Goal: Task Accomplishment & Management: Manage account settings

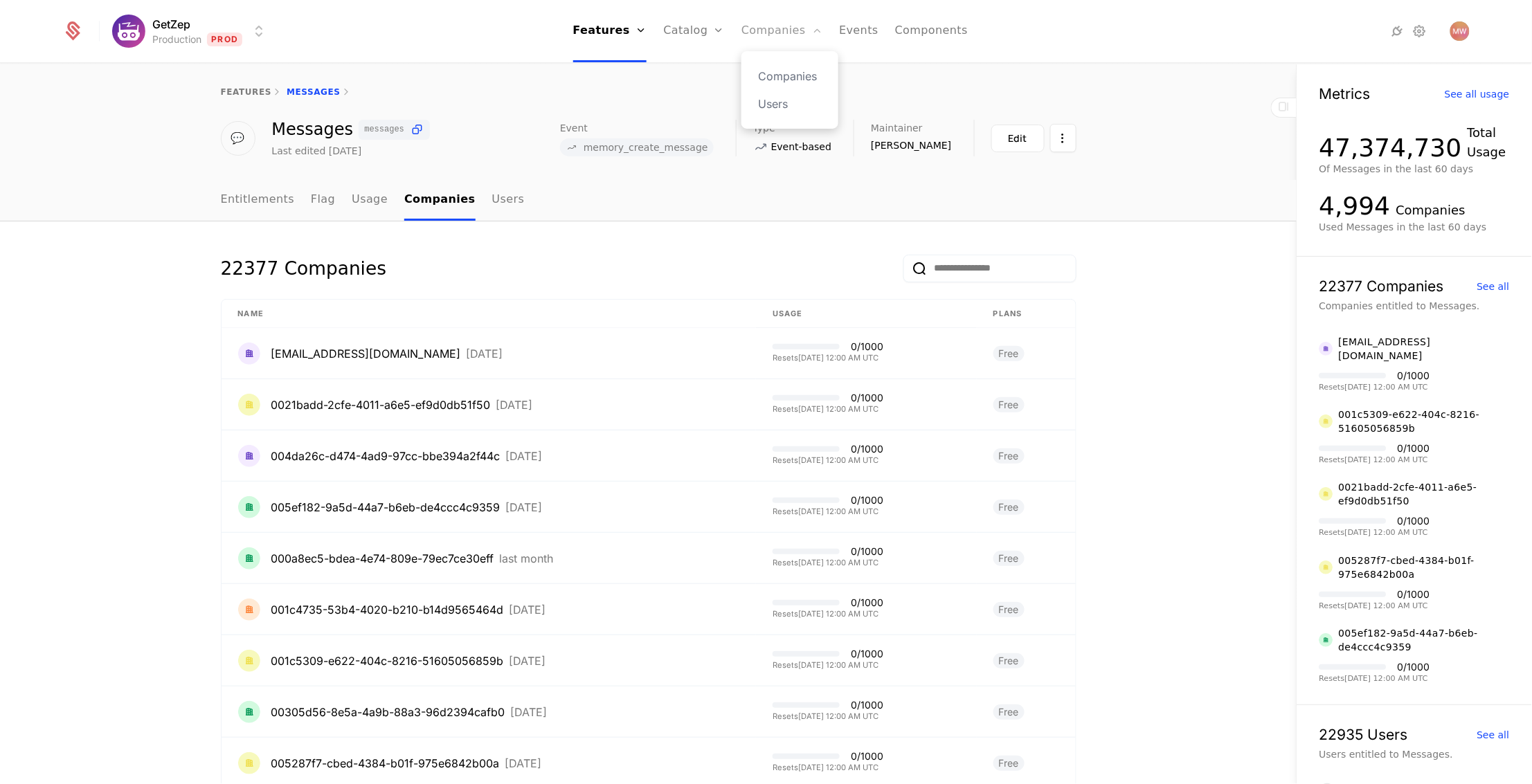
click at [796, 27] on link "Companies" at bounding box center [782, 31] width 81 height 62
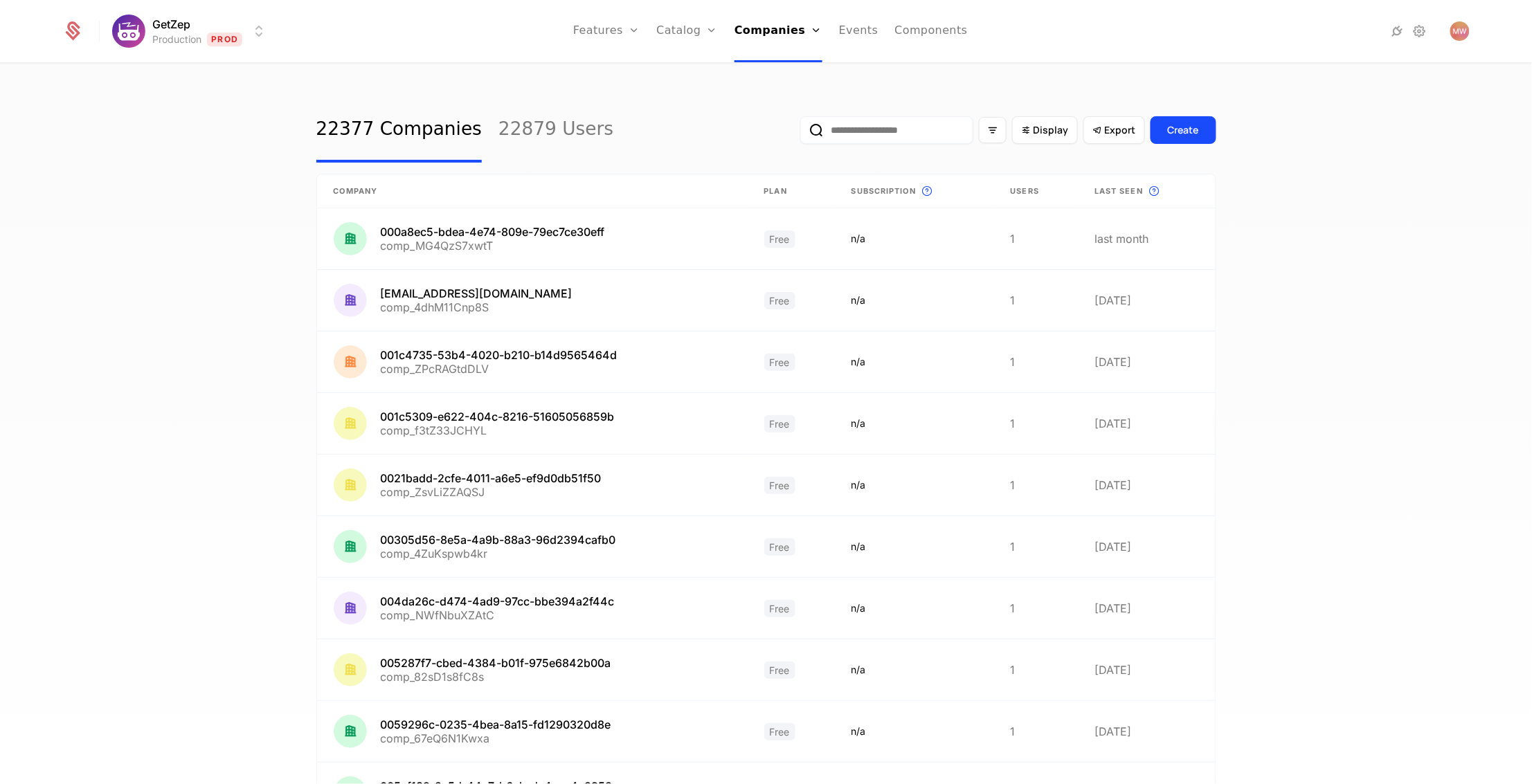
click at [845, 127] on input "email" at bounding box center [887, 130] width 173 height 28
paste input "**********"
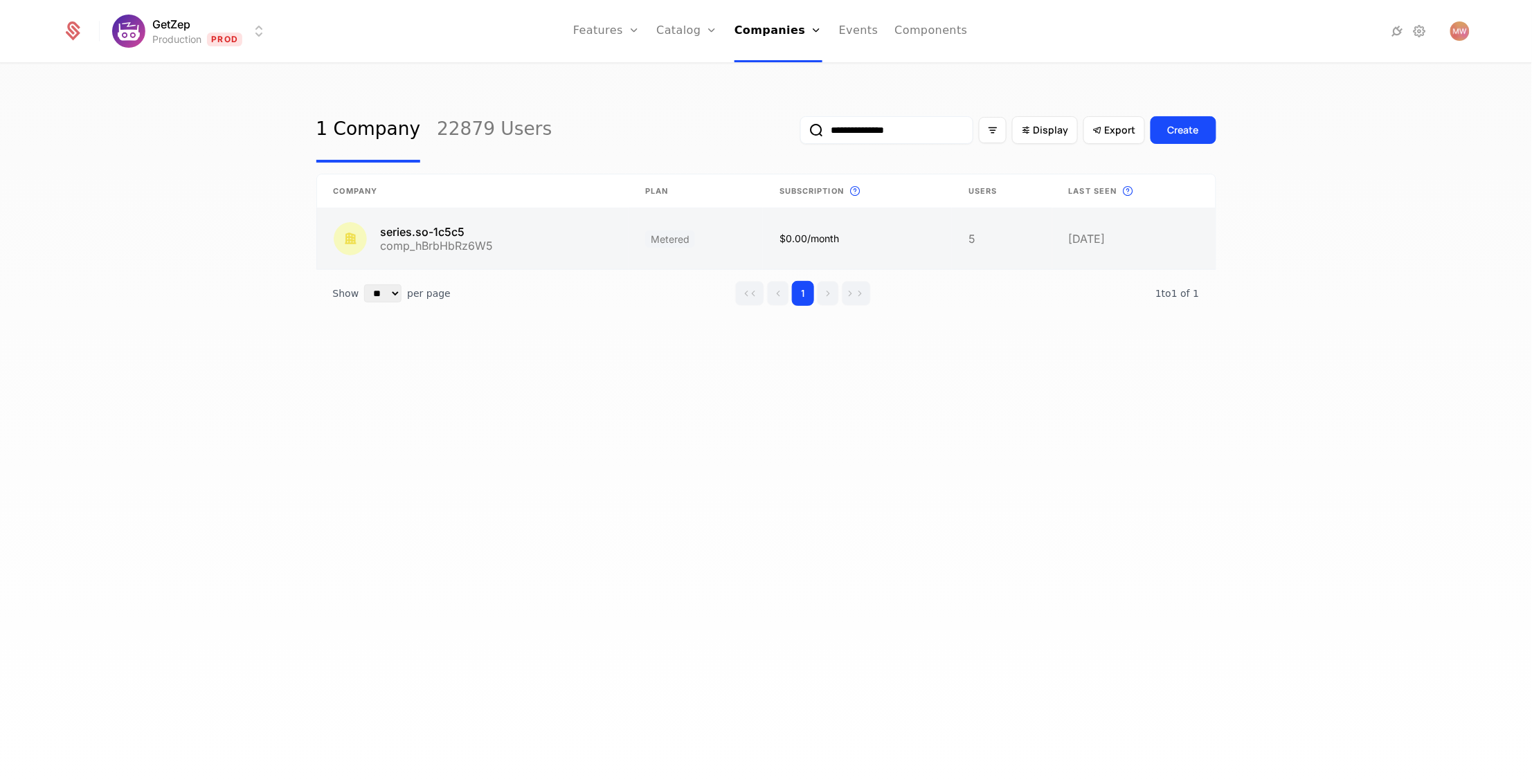
type input "**********"
click at [412, 229] on link at bounding box center [473, 239] width 312 height 61
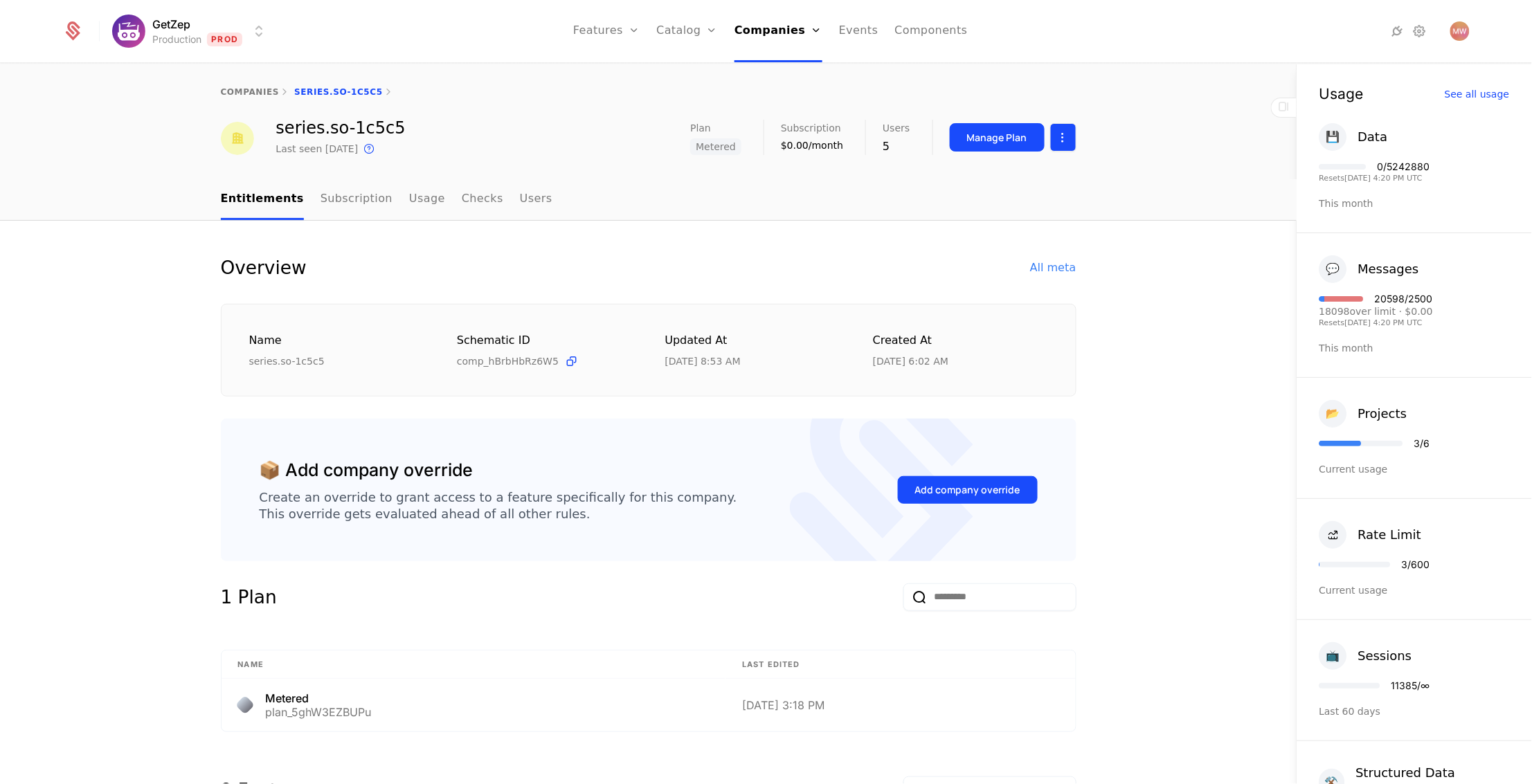
click at [1060, 131] on html "GetZep Production Prod Features Features Flags Catalog Plans Add Ons Credits Co…" at bounding box center [766, 392] width 1532 height 784
click at [1026, 179] on div "Edit company" at bounding box center [996, 177] width 97 height 19
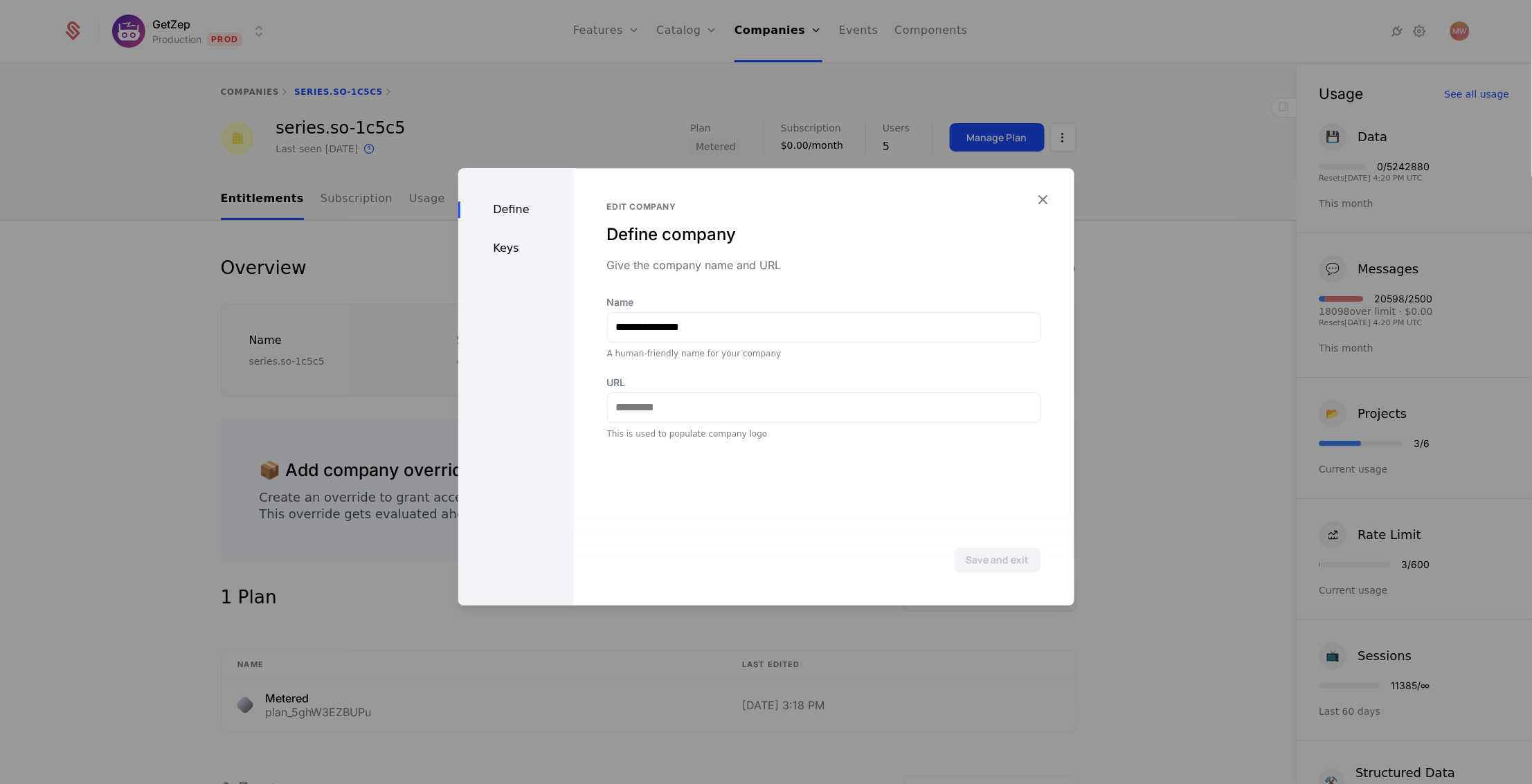
click at [504, 251] on div "Keys" at bounding box center [516, 248] width 115 height 16
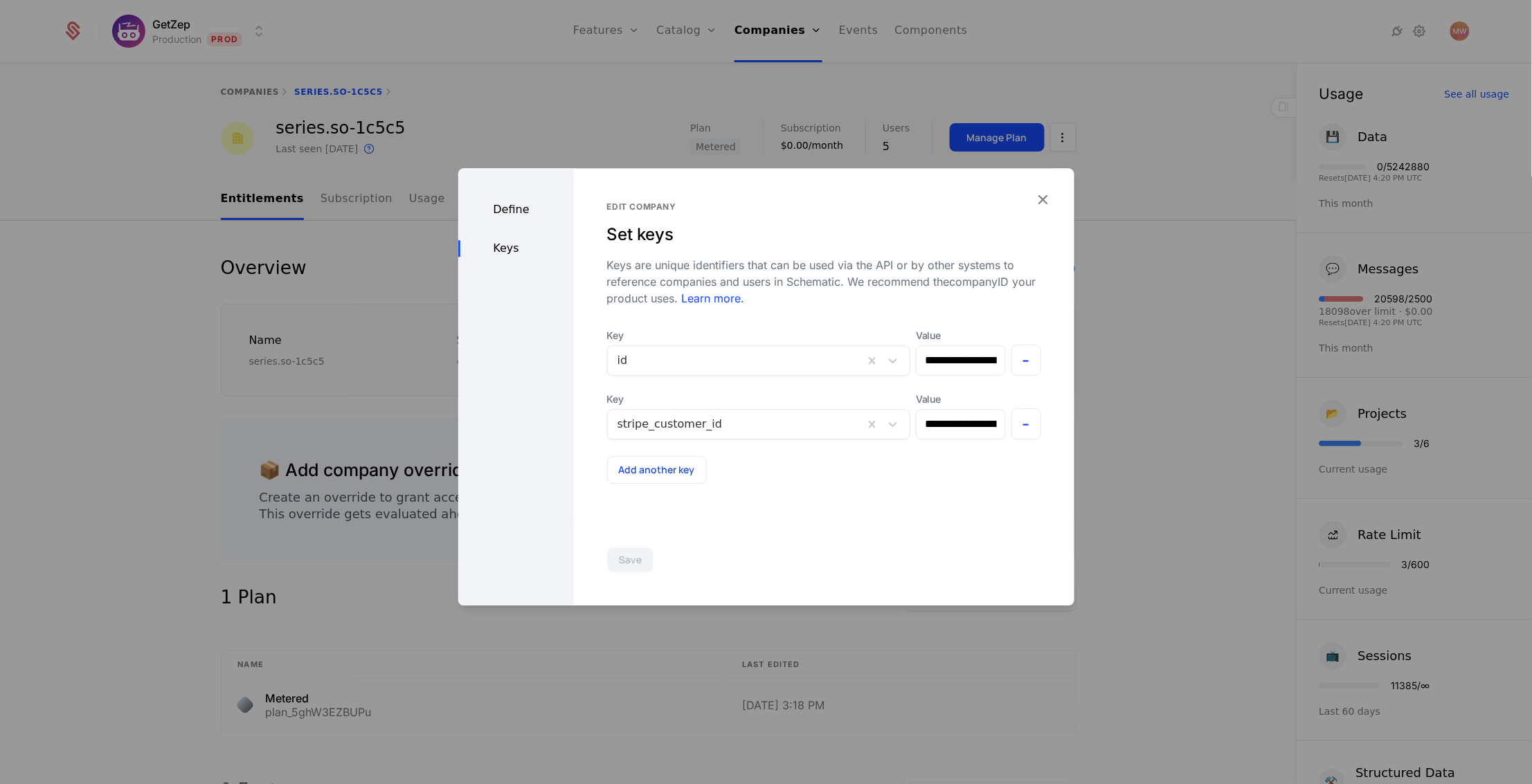
click at [506, 200] on div "Define Keys" at bounding box center [516, 387] width 115 height 438
click at [503, 210] on div "Define" at bounding box center [516, 209] width 115 height 16
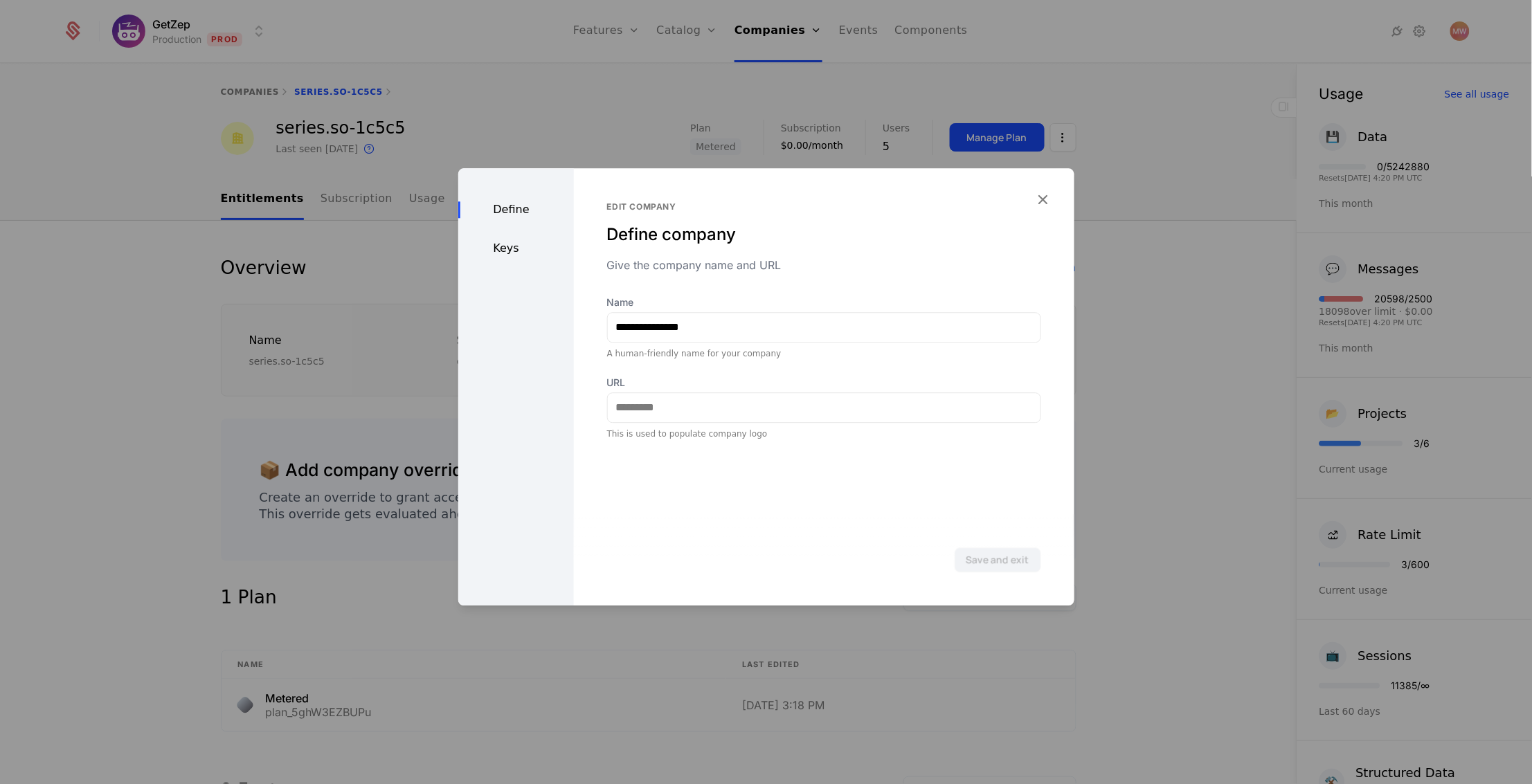
click at [511, 252] on div "Keys" at bounding box center [516, 248] width 115 height 16
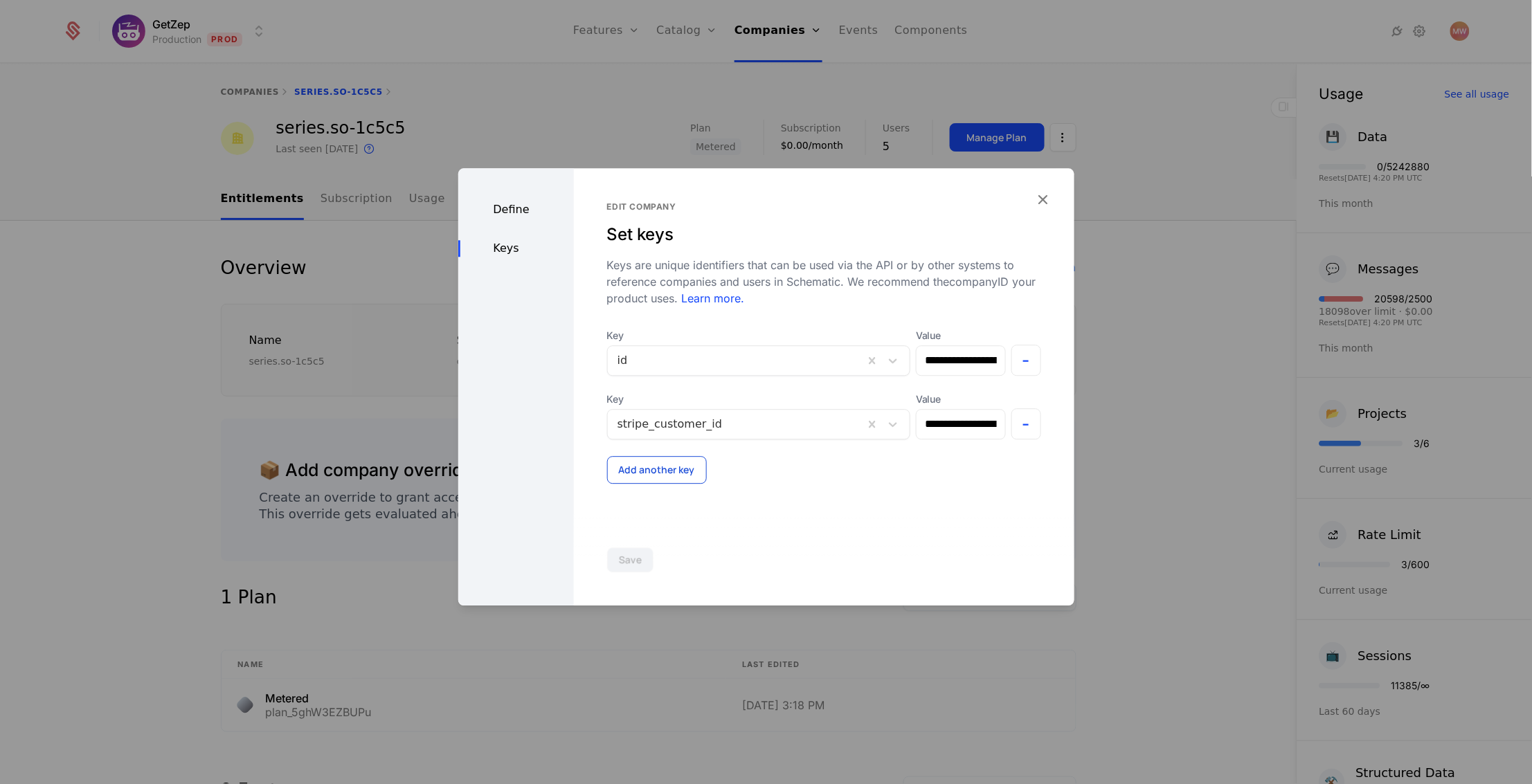
click at [664, 471] on button "Add another key" at bounding box center [657, 470] width 100 height 28
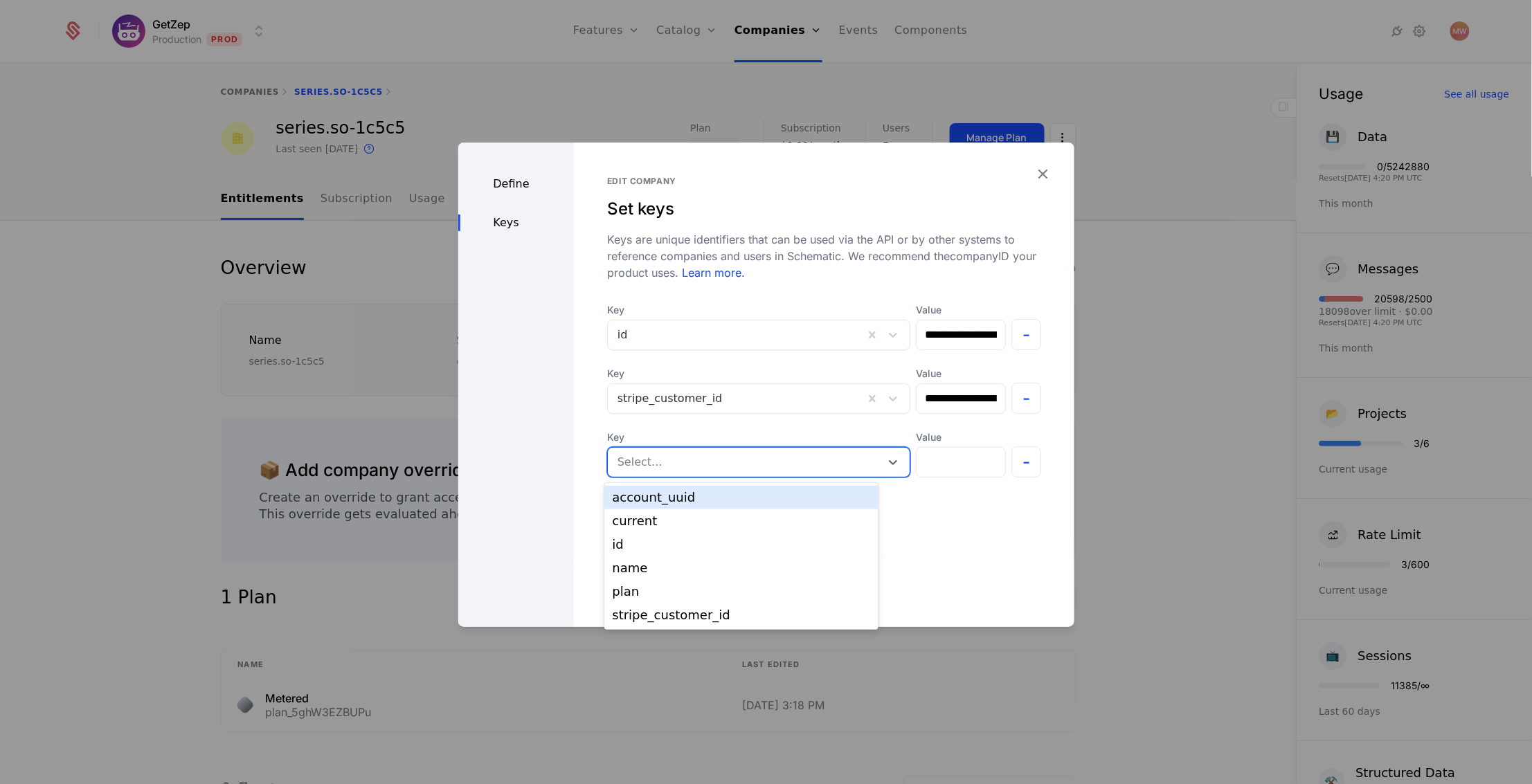
click at [671, 453] on div at bounding box center [744, 462] width 254 height 19
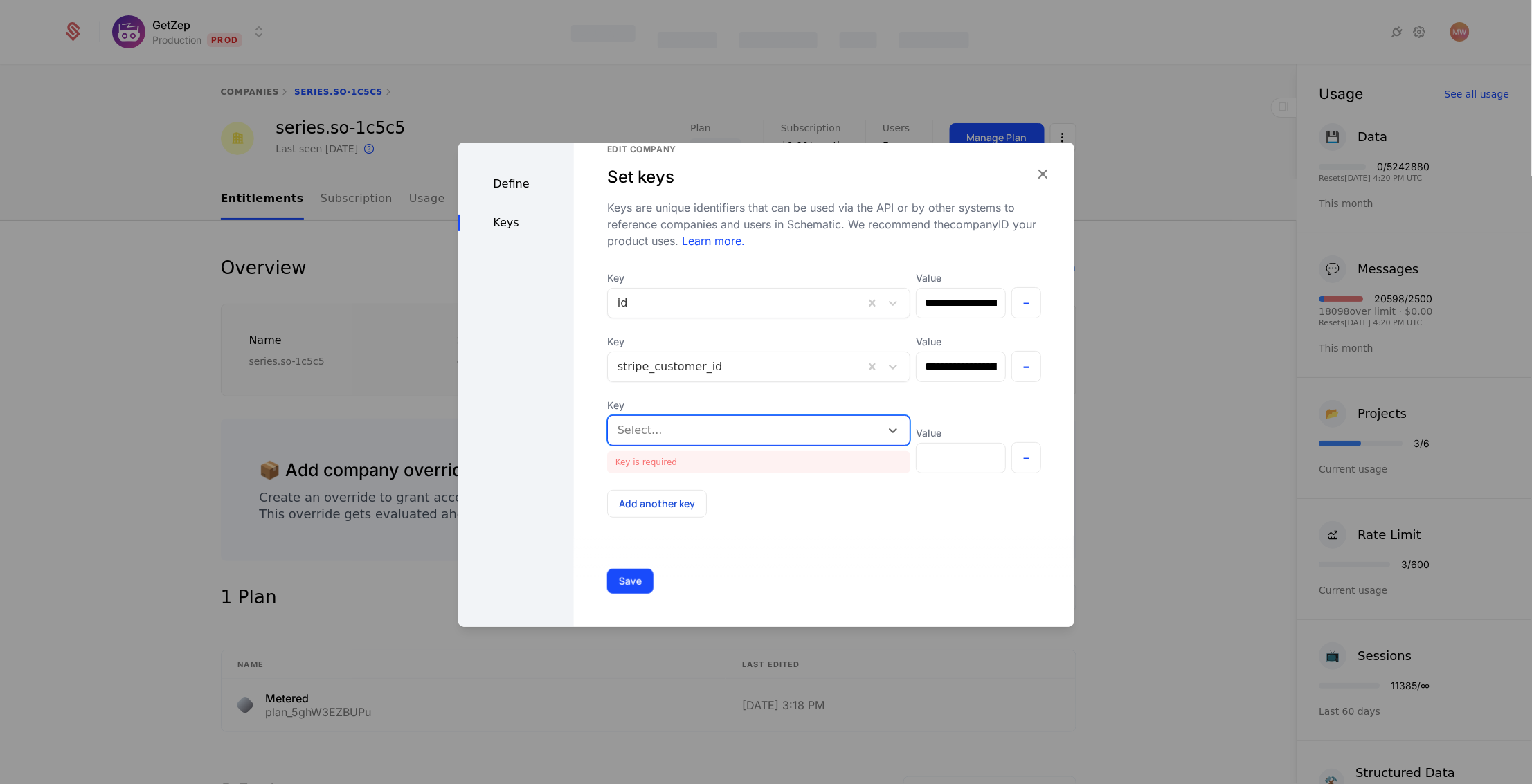
scroll to position [33, 0]
click at [688, 409] on span "Key" at bounding box center [759, 405] width 303 height 14
click at [681, 430] on div at bounding box center [744, 429] width 254 height 19
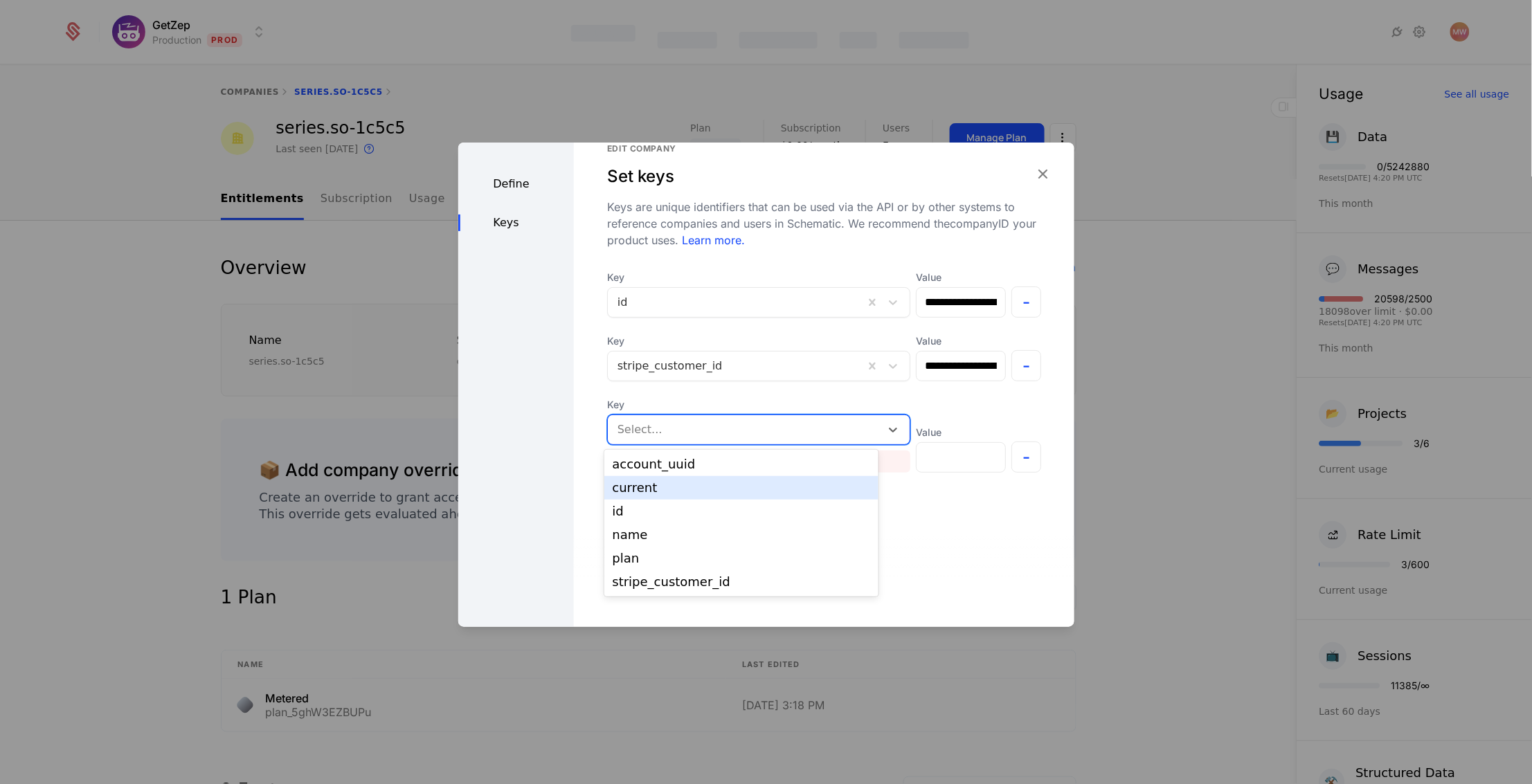
click at [952, 523] on div "**********" at bounding box center [824, 385] width 501 height 484
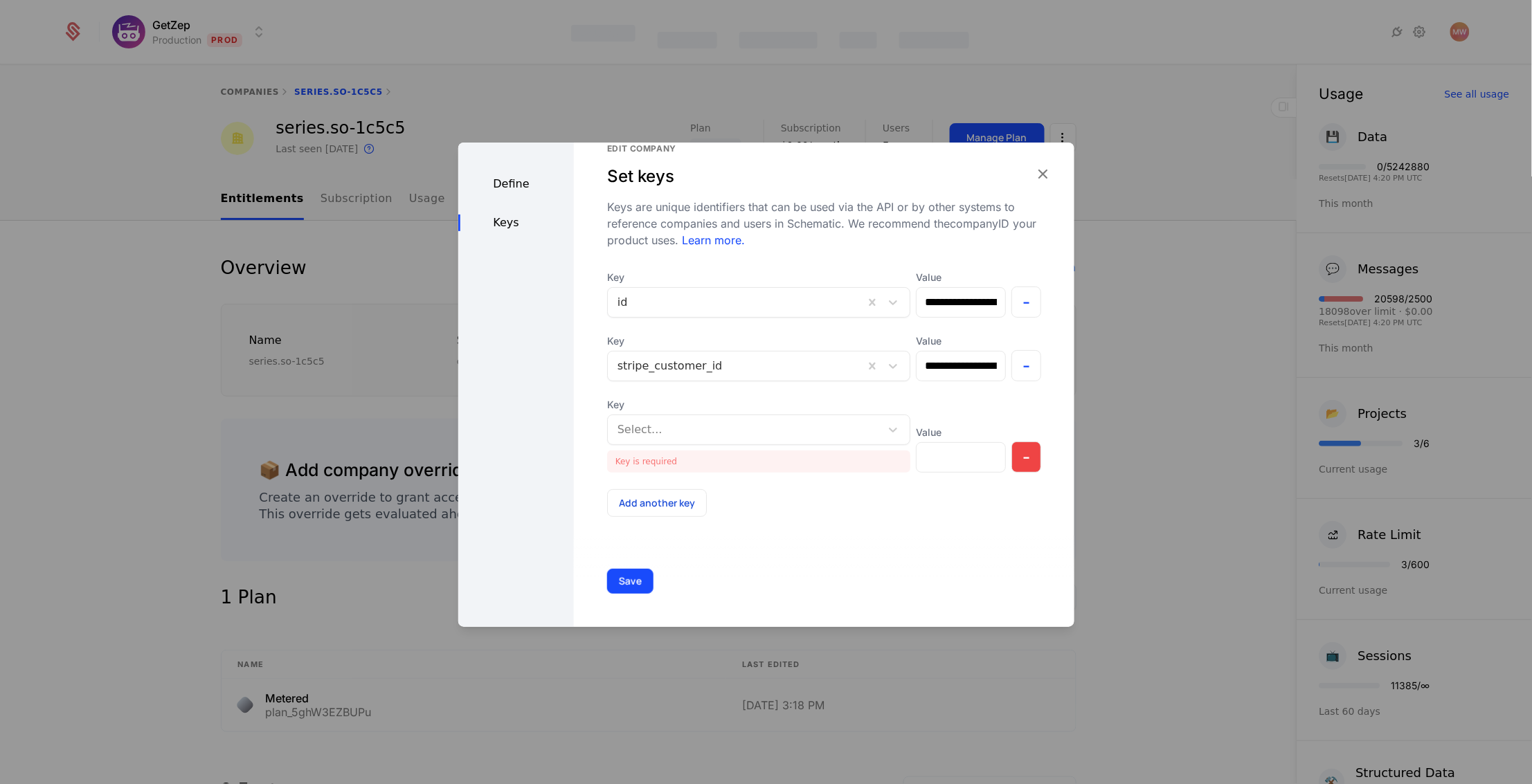
click at [1011, 460] on button "-" at bounding box center [1026, 457] width 30 height 31
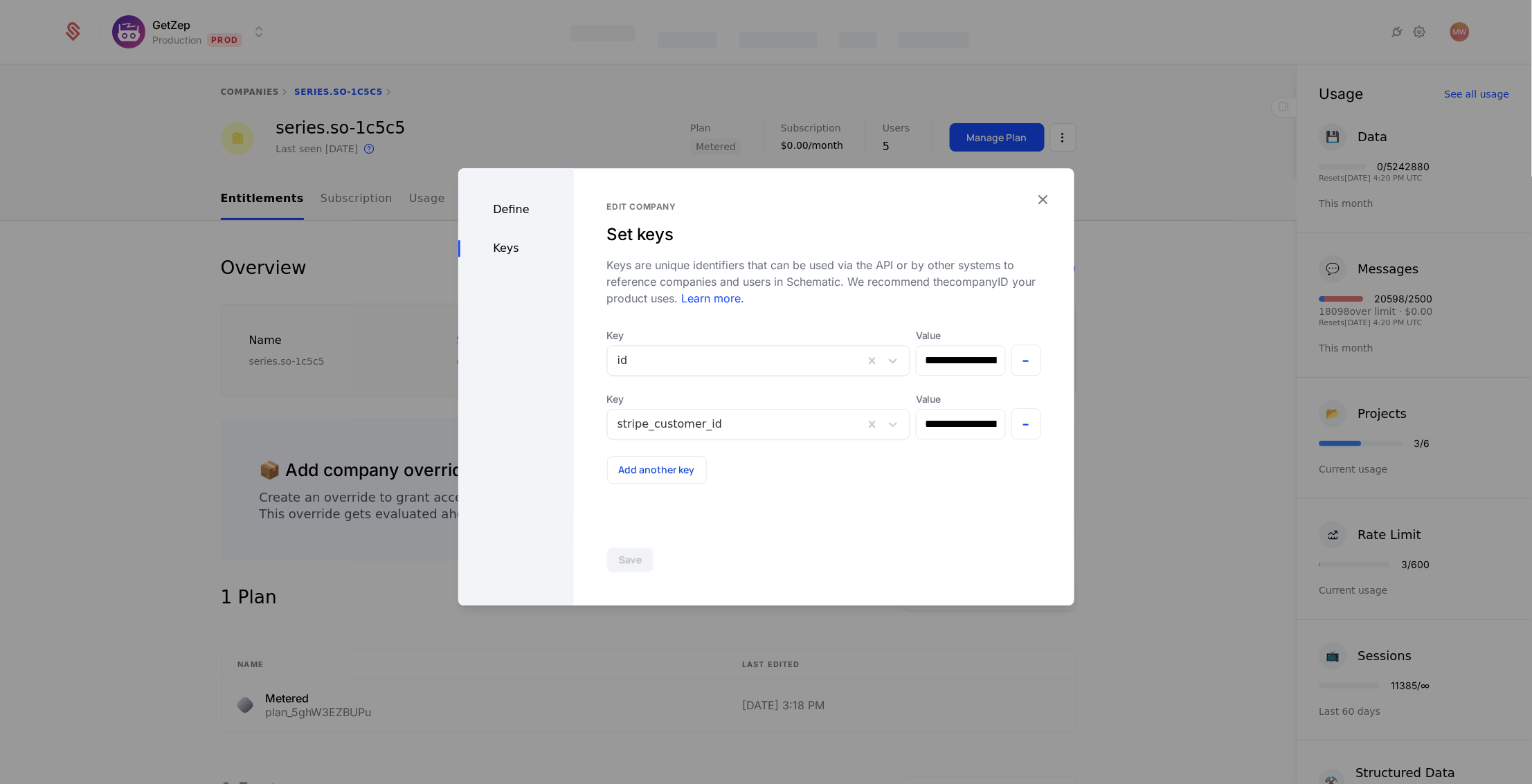
scroll to position [0, 0]
click at [1044, 196] on icon "button" at bounding box center [1043, 199] width 18 height 18
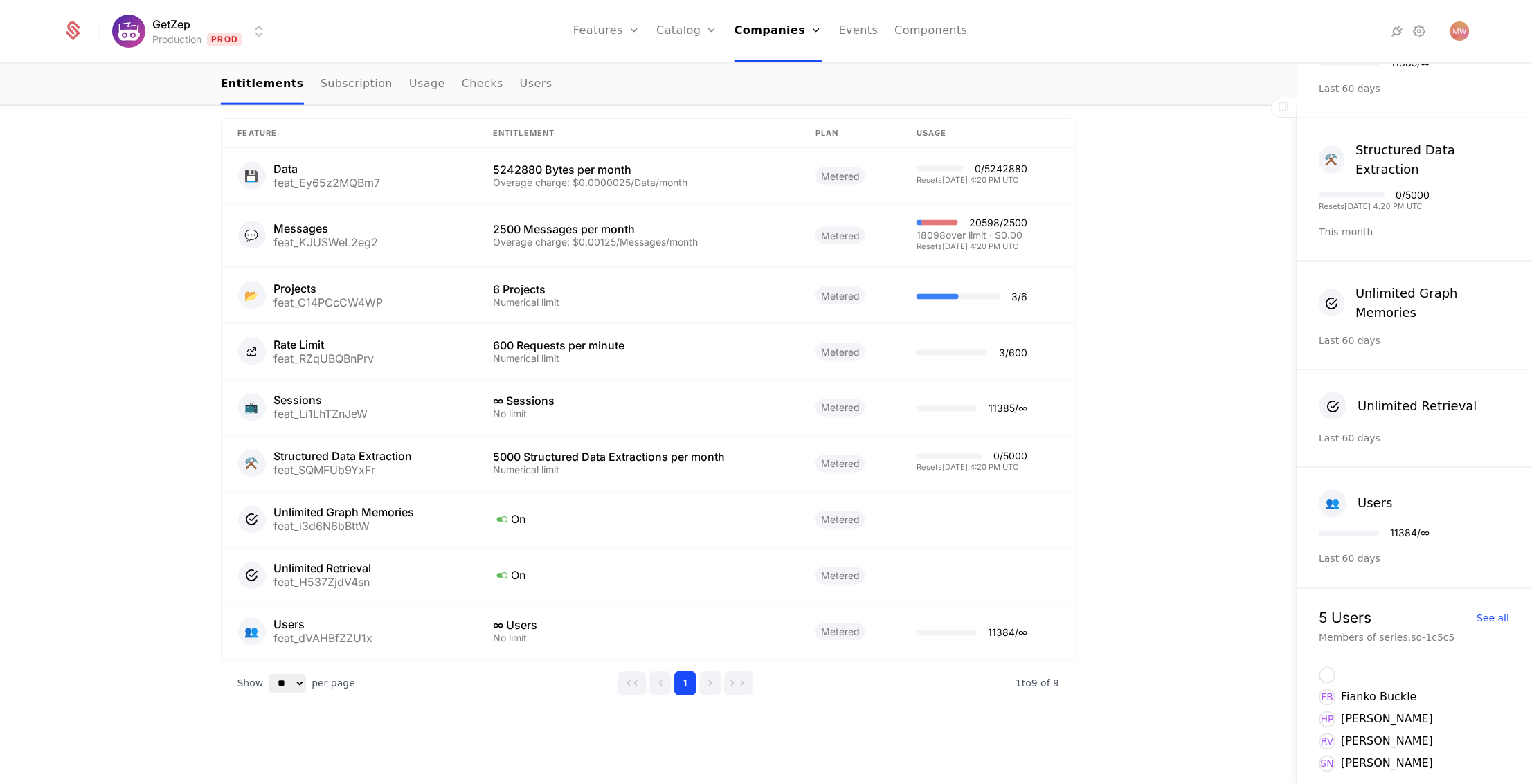
scroll to position [630, 0]
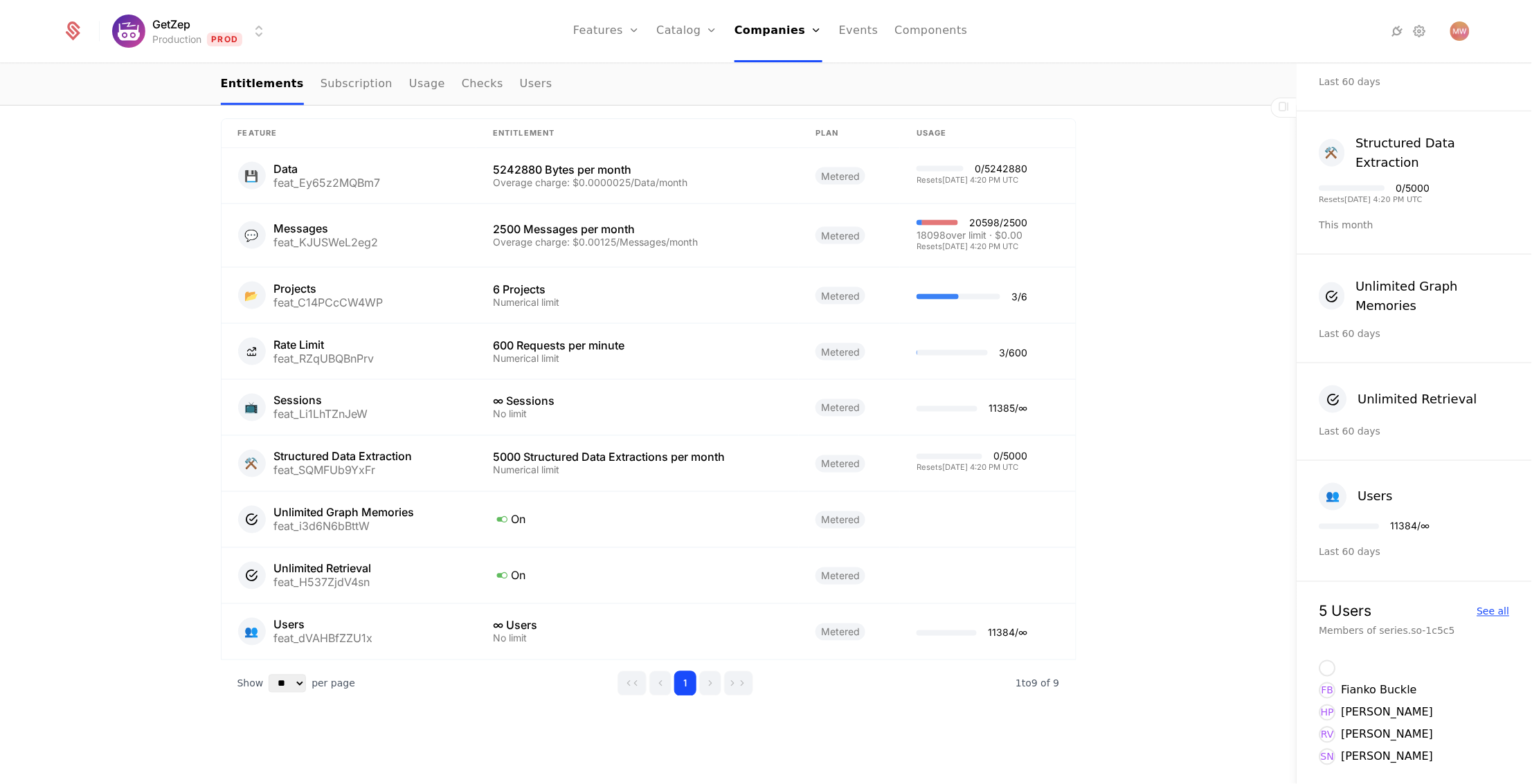
click at [1492, 607] on div "See all" at bounding box center [1493, 612] width 33 height 10
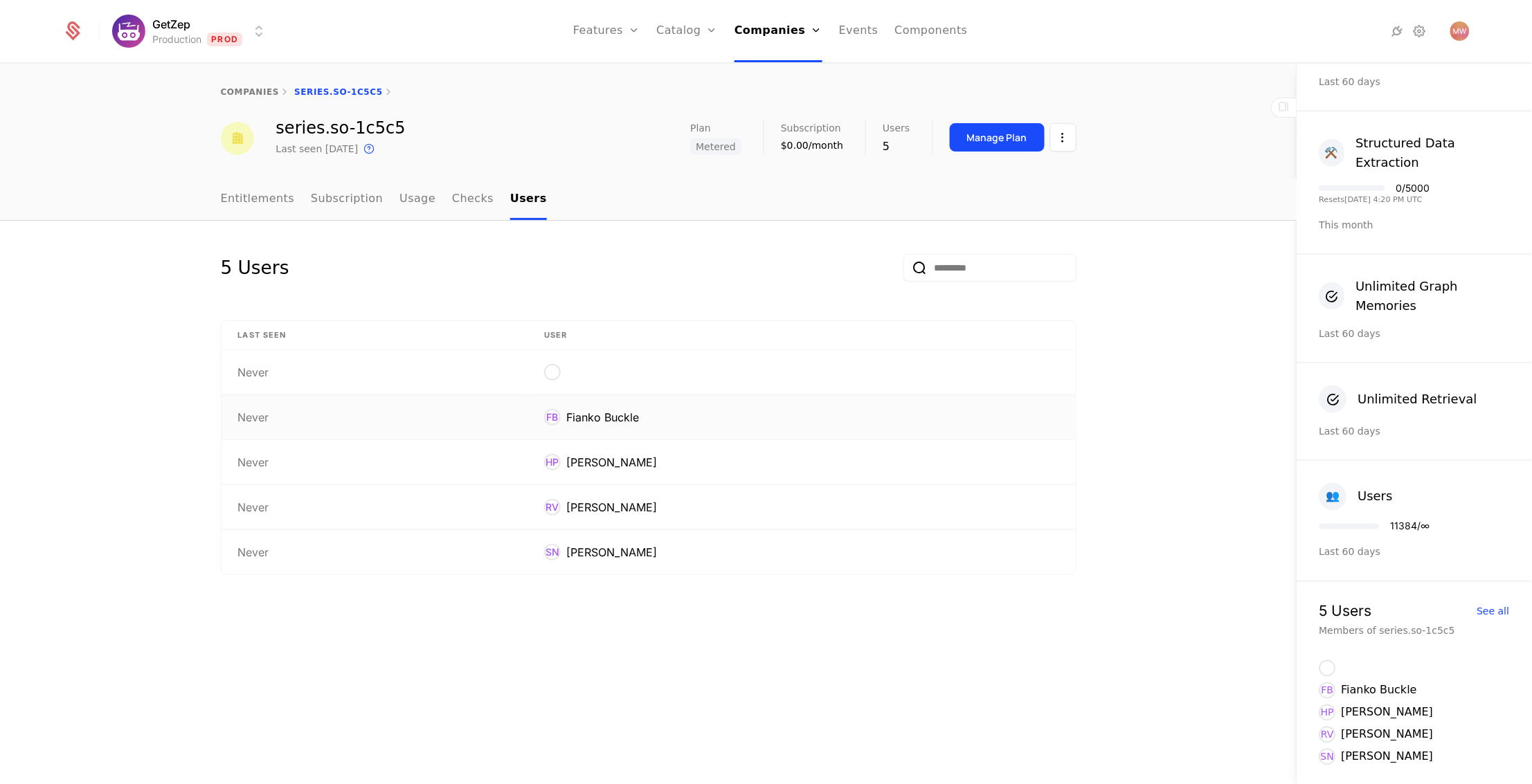
click at [628, 414] on div "Fianko Buckle" at bounding box center [602, 417] width 73 height 16
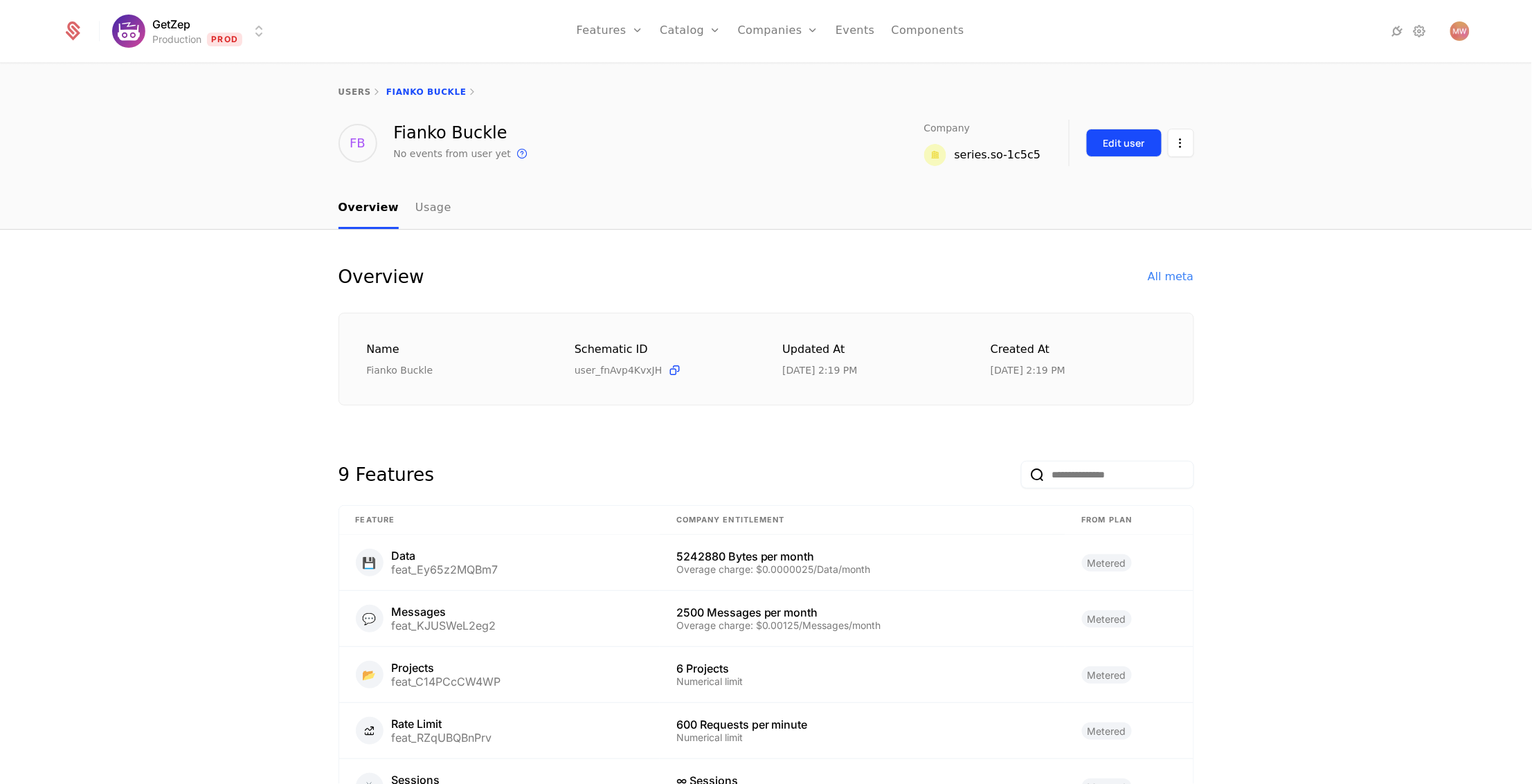
click at [1120, 142] on div "Edit user" at bounding box center [1124, 144] width 42 height 14
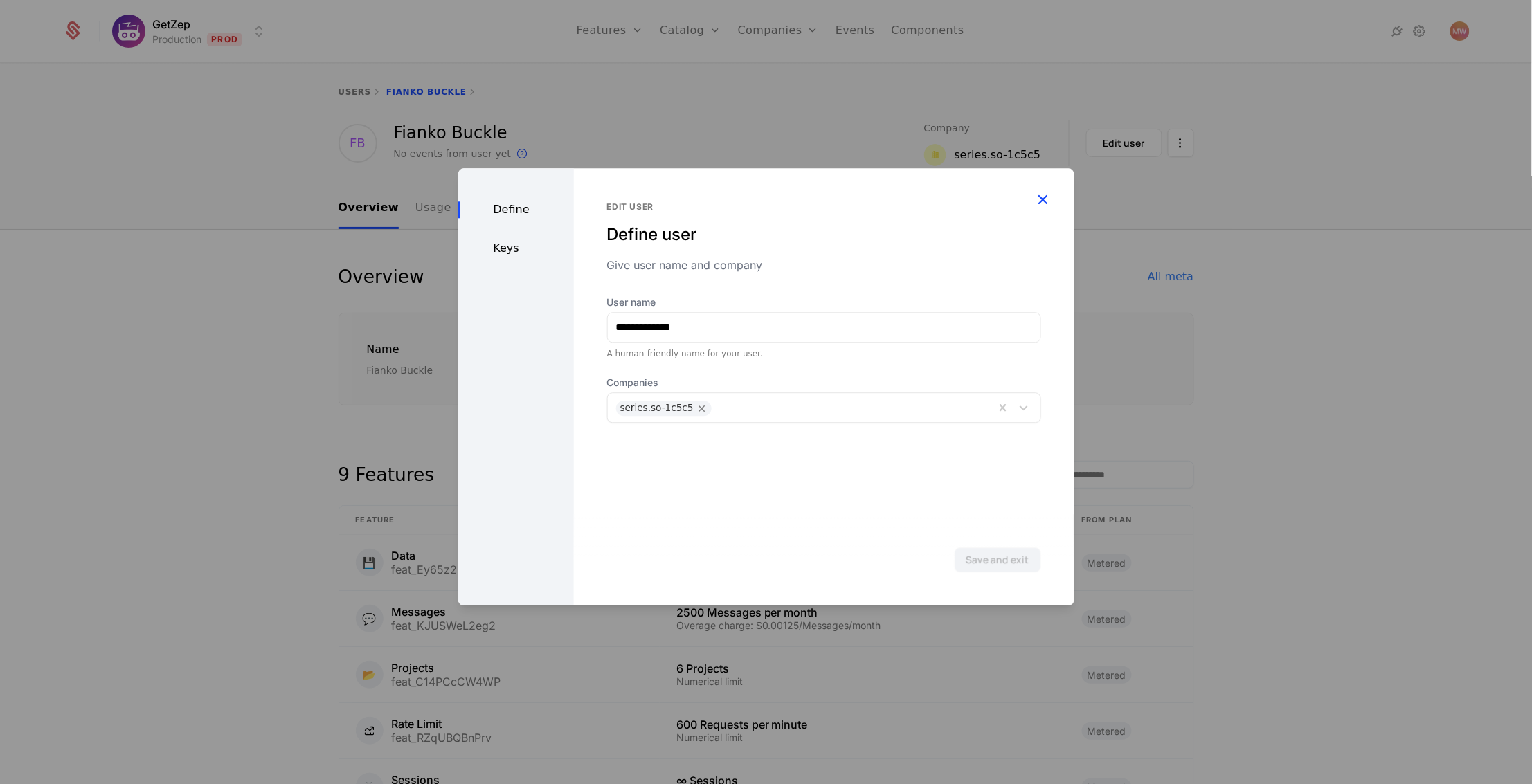
click at [1048, 198] on icon "button" at bounding box center [1043, 199] width 18 height 18
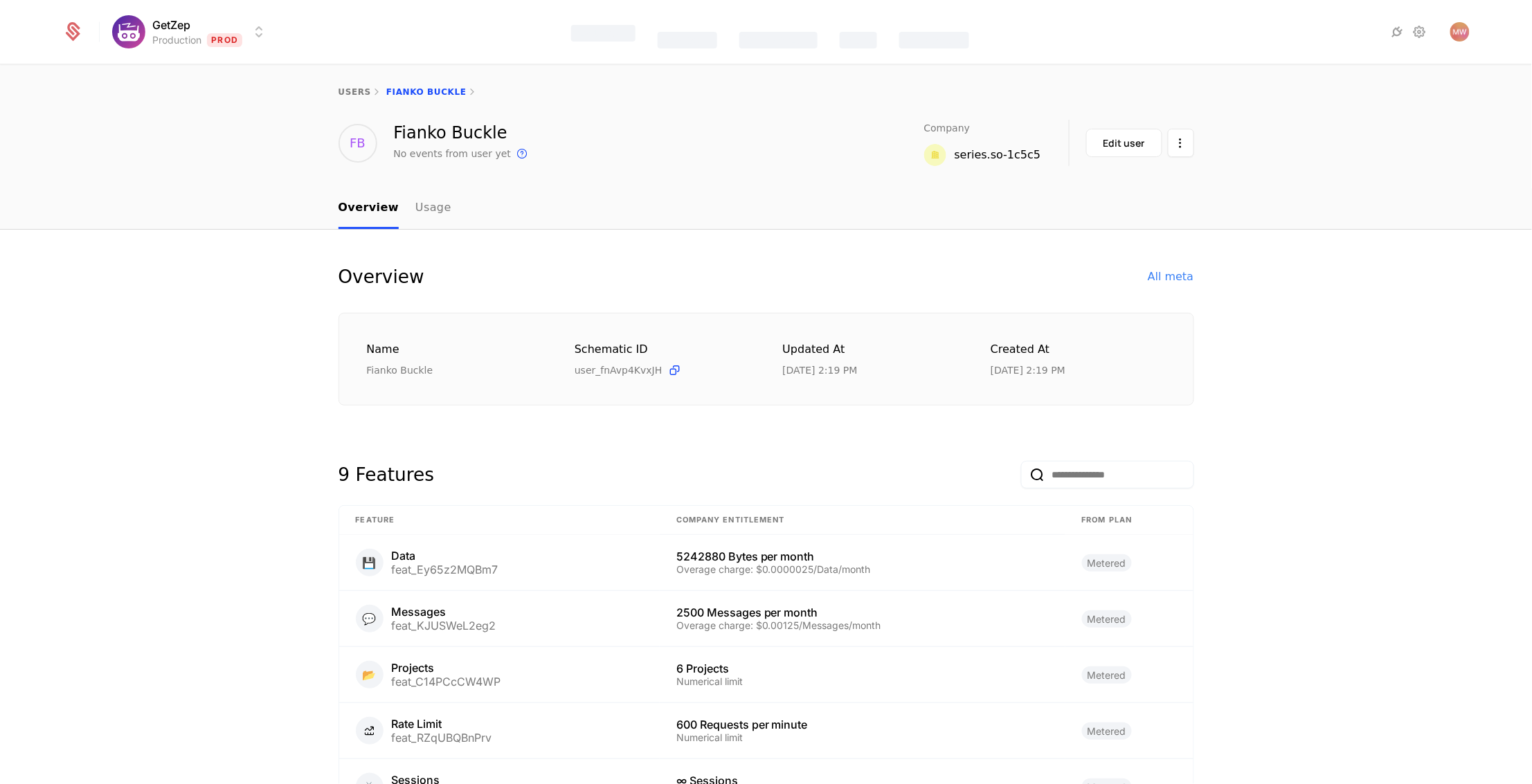
click at [62, 30] on div at bounding box center [81, 31] width 38 height 21
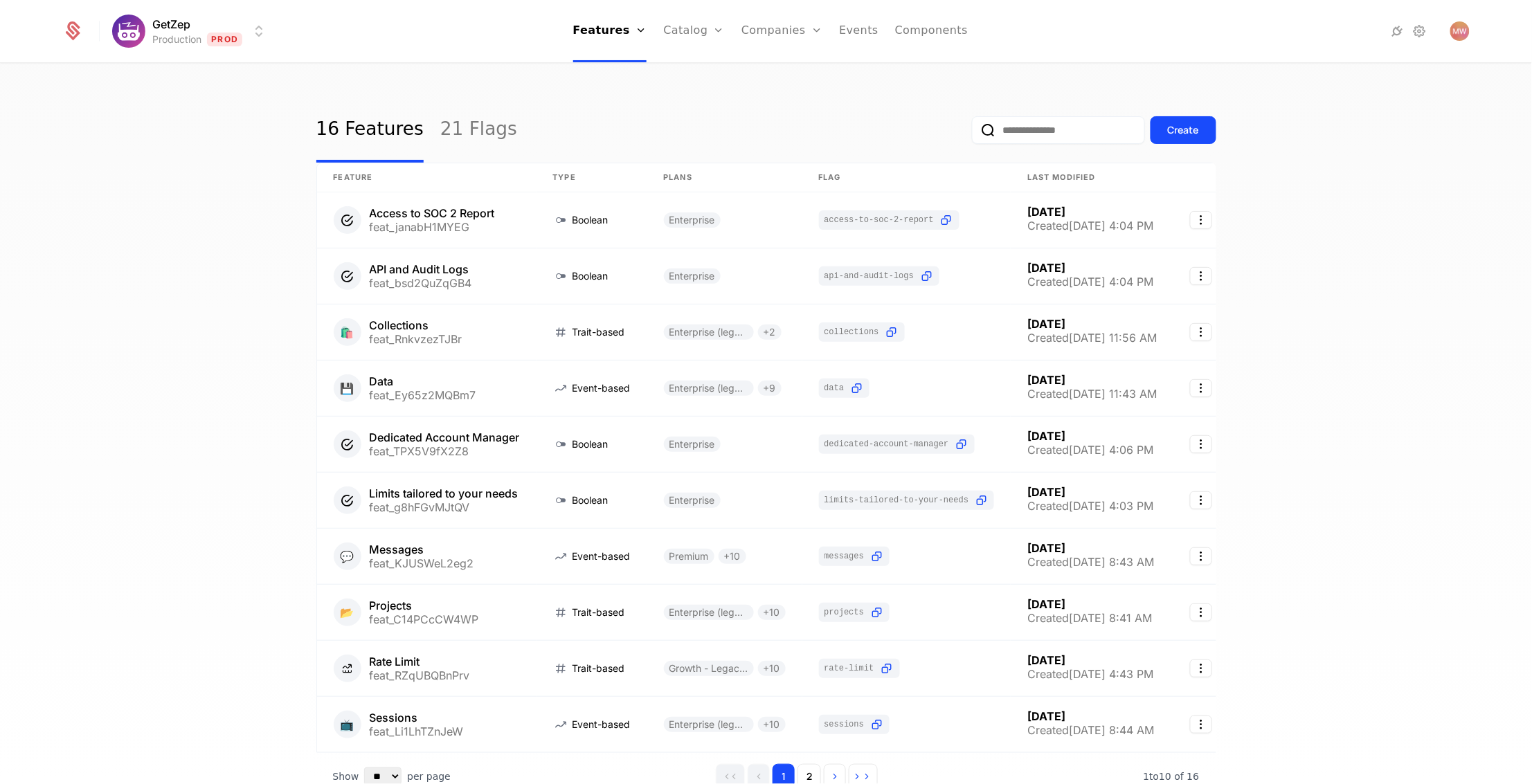
click at [1004, 125] on input "email" at bounding box center [1058, 130] width 173 height 28
click at [749, 30] on link "Companies" at bounding box center [782, 31] width 81 height 62
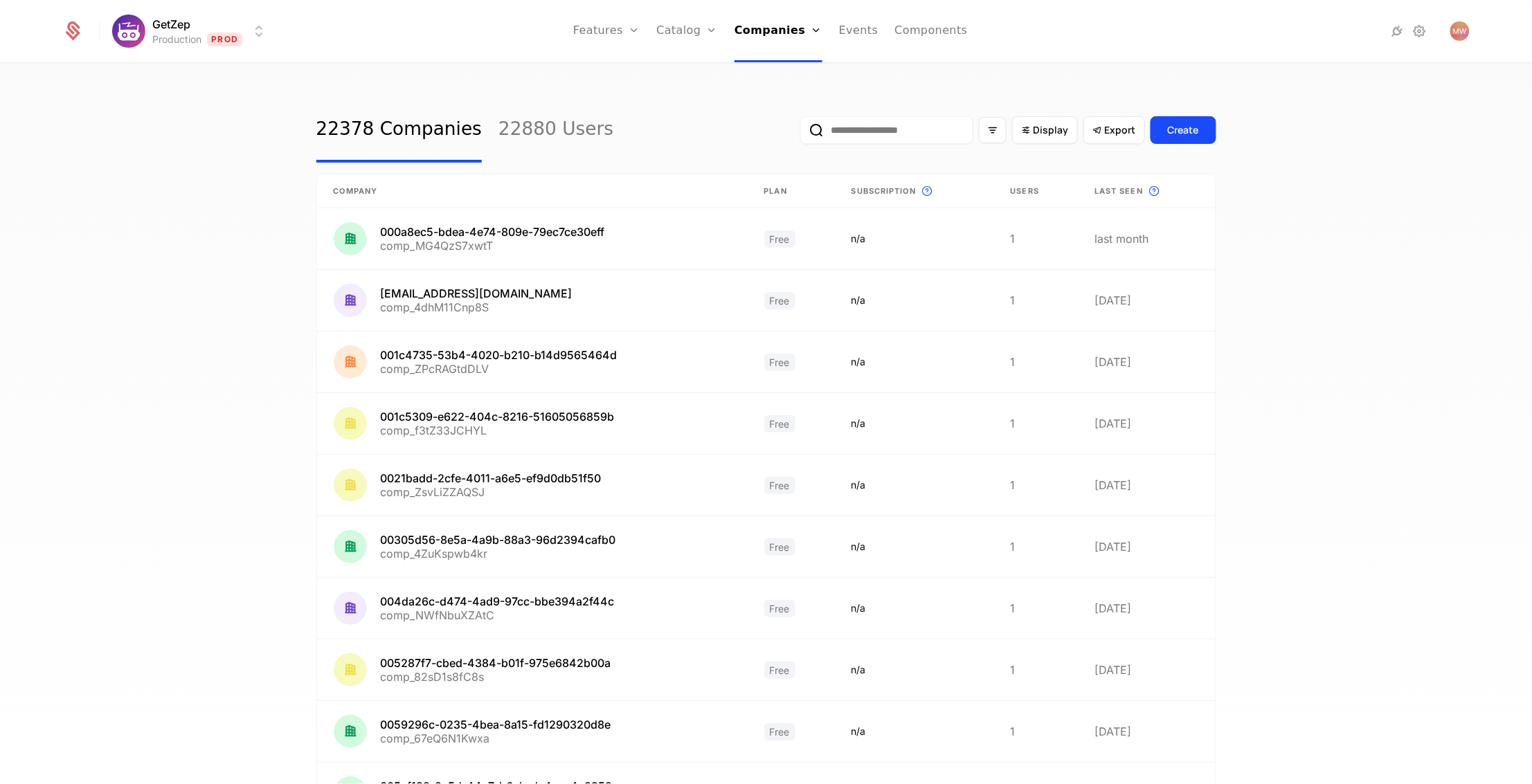
click at [910, 123] on input "email" at bounding box center [887, 130] width 173 height 28
paste input "**********"
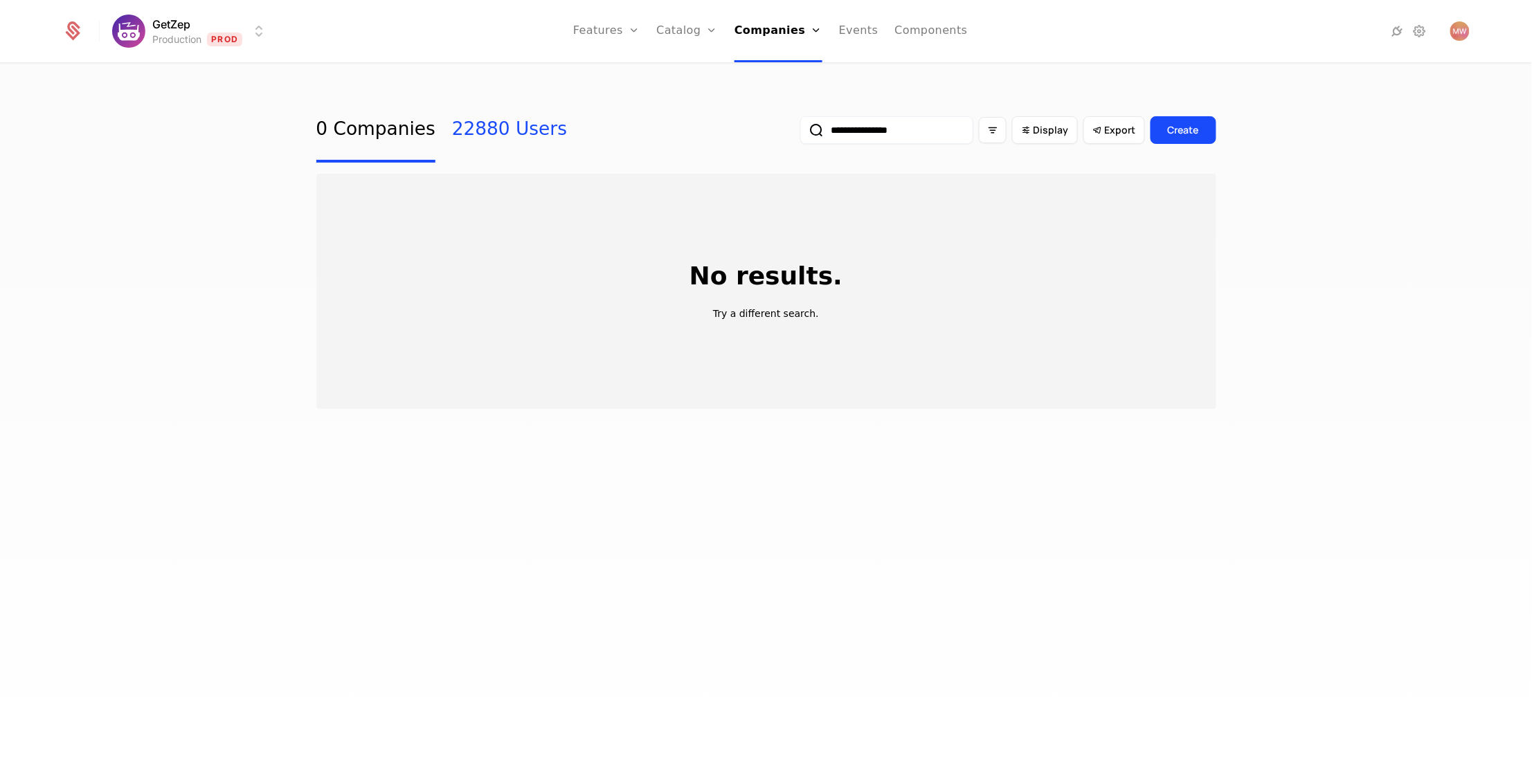
type input "**********"
click at [502, 123] on link "22880 Users" at bounding box center [509, 130] width 115 height 65
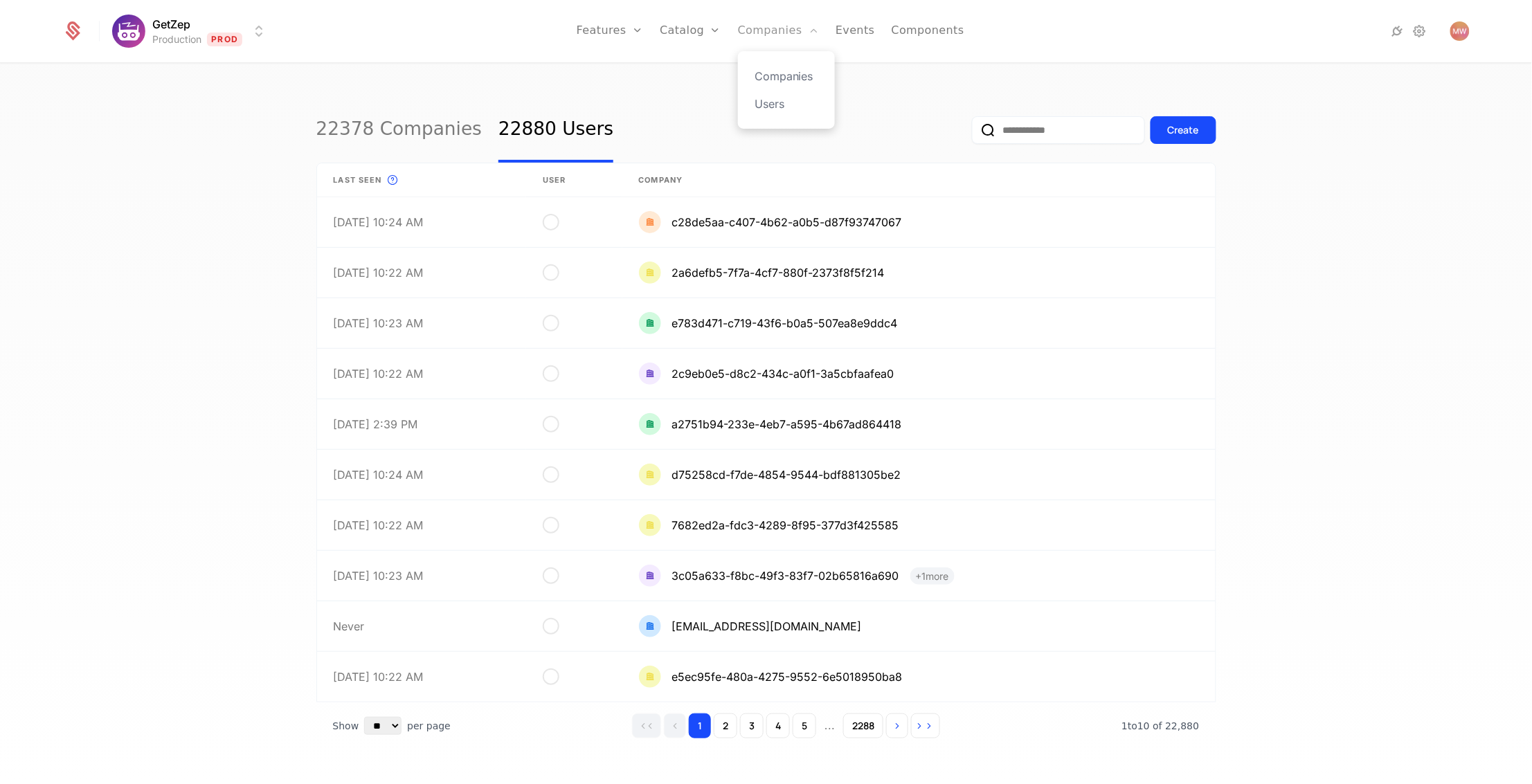
click at [771, 30] on link "Companies" at bounding box center [778, 31] width 81 height 62
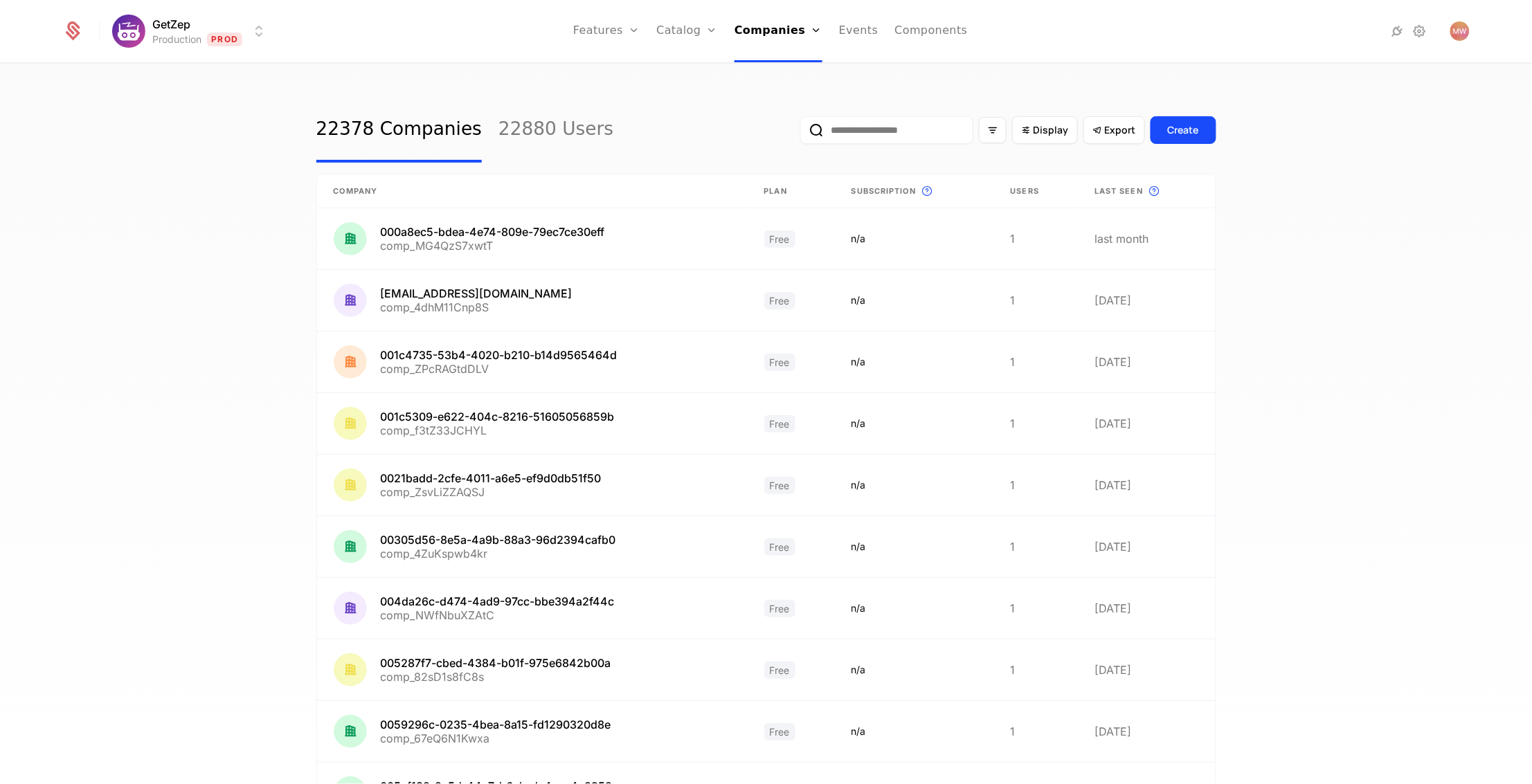
click at [907, 130] on input "email" at bounding box center [887, 130] width 173 height 28
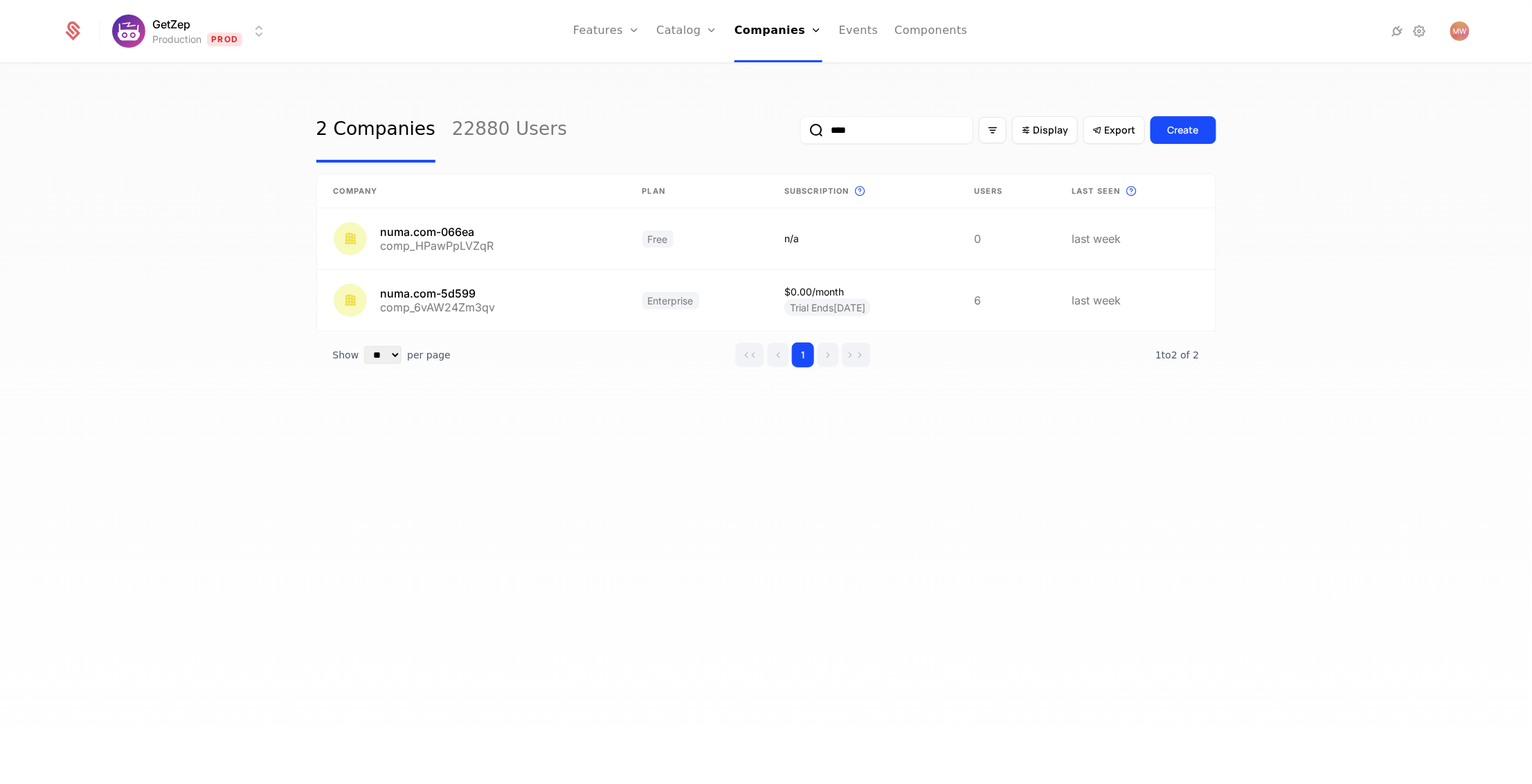
type input "****"
